Goal: Task Accomplishment & Management: Use online tool/utility

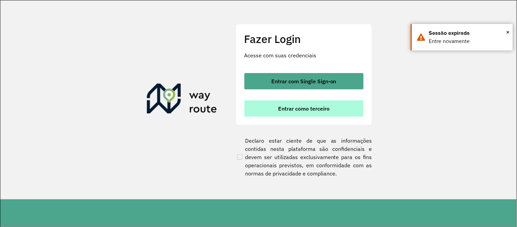
click at [290, 111] on span "Entrar como terceiro" at bounding box center [303, 108] width 51 height 5
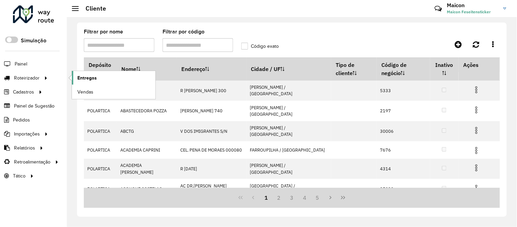
click at [82, 82] on link "Entregas" at bounding box center [113, 78] width 83 height 14
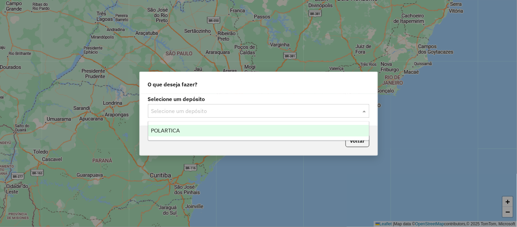
click at [191, 106] on div "Selecione um depósito" at bounding box center [258, 111] width 221 height 14
click at [187, 129] on div "POLARTICA" at bounding box center [258, 131] width 221 height 12
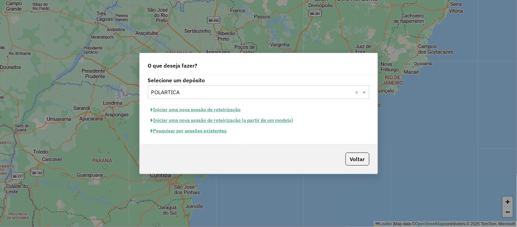
click at [205, 132] on button "Pesquisar por sessões existentes" at bounding box center [189, 130] width 82 height 11
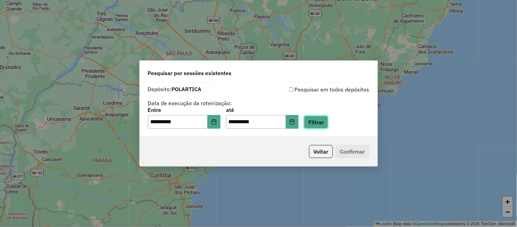
click at [328, 123] on button "Filtrar" at bounding box center [316, 122] width 24 height 13
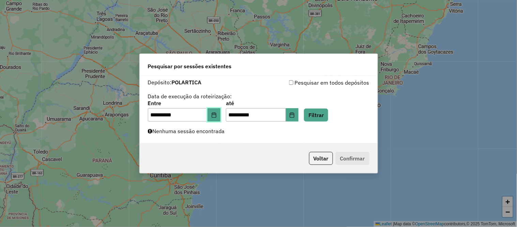
click at [217, 113] on icon "Choose Date" at bounding box center [213, 114] width 5 height 5
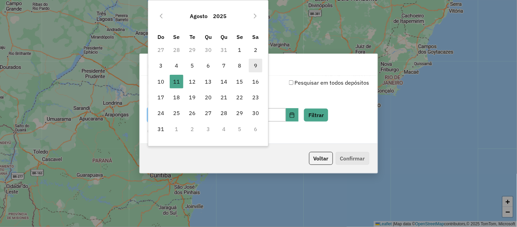
click at [254, 70] on span "9" at bounding box center [256, 66] width 14 height 14
type input "**********"
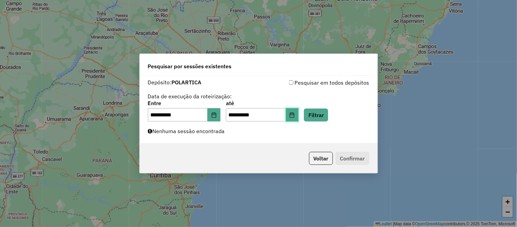
click at [299, 114] on button "Choose Date" at bounding box center [292, 115] width 13 height 14
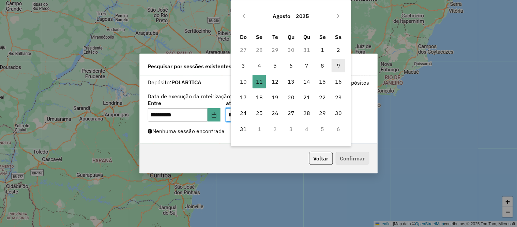
click at [341, 63] on span "9" at bounding box center [339, 66] width 14 height 14
type input "**********"
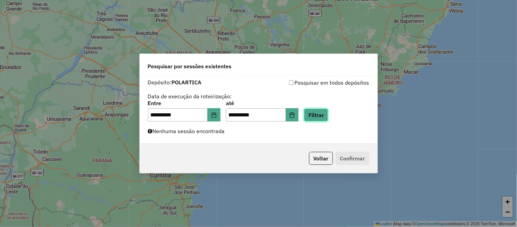
click at [328, 117] on button "Filtrar" at bounding box center [316, 114] width 24 height 13
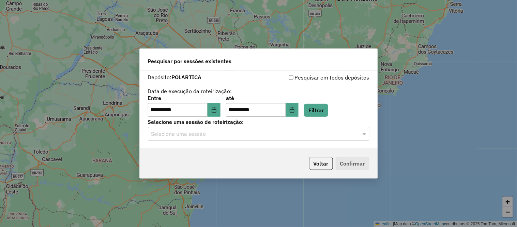
click at [204, 134] on input "text" at bounding box center [251, 134] width 201 height 8
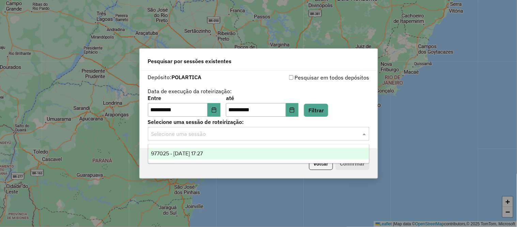
click at [200, 152] on span "977025 - 09/08/2025 17:27" at bounding box center [177, 153] width 52 height 6
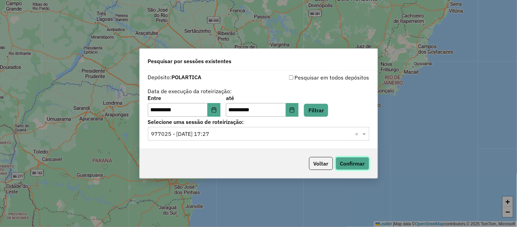
click at [353, 161] on button "Confirmar" at bounding box center [353, 163] width 34 height 13
